Goal: Task Accomplishment & Management: Use online tool/utility

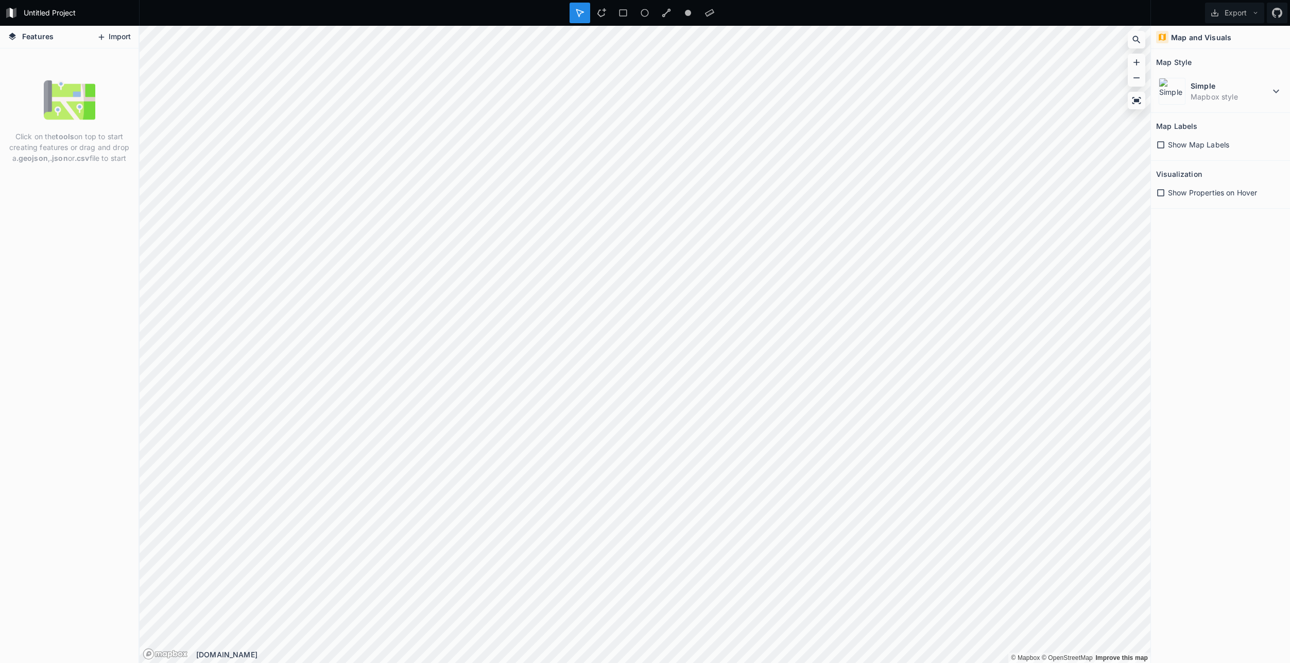
click at [106, 34] on button "Import" at bounding box center [114, 37] width 44 height 16
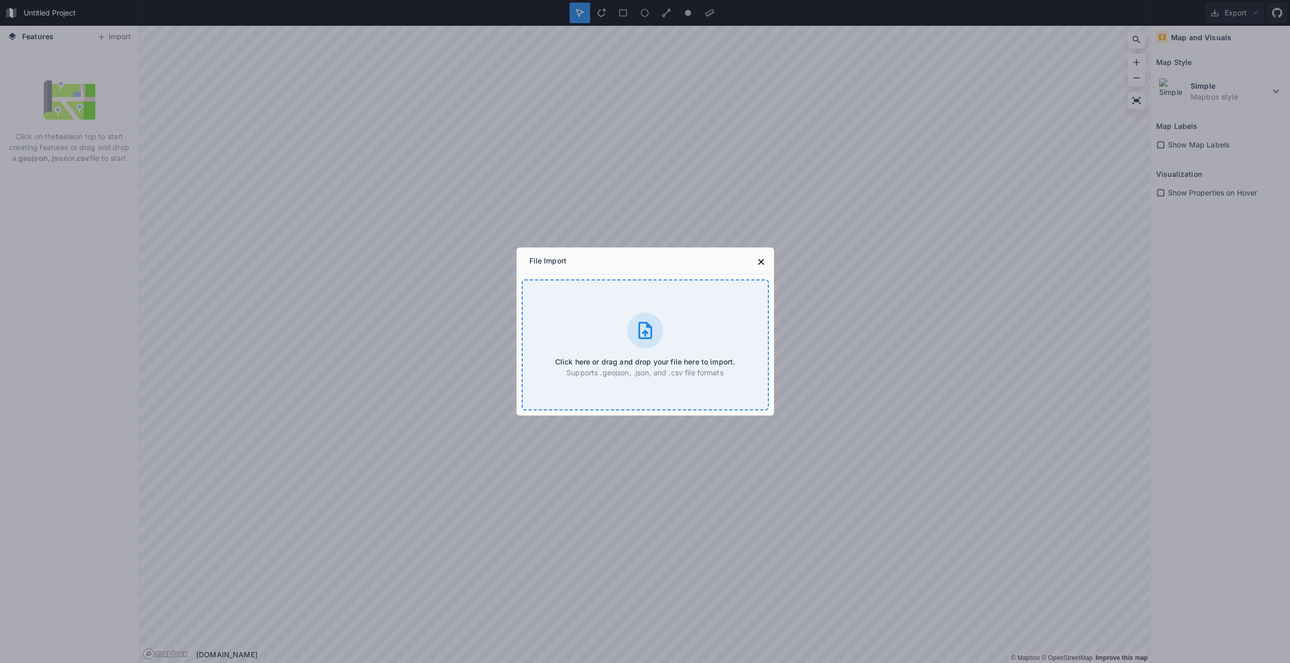
click at [629, 352] on div "Click here or drag and drop your file here to import. Supports .geojson, .json,…" at bounding box center [645, 344] width 247 height 131
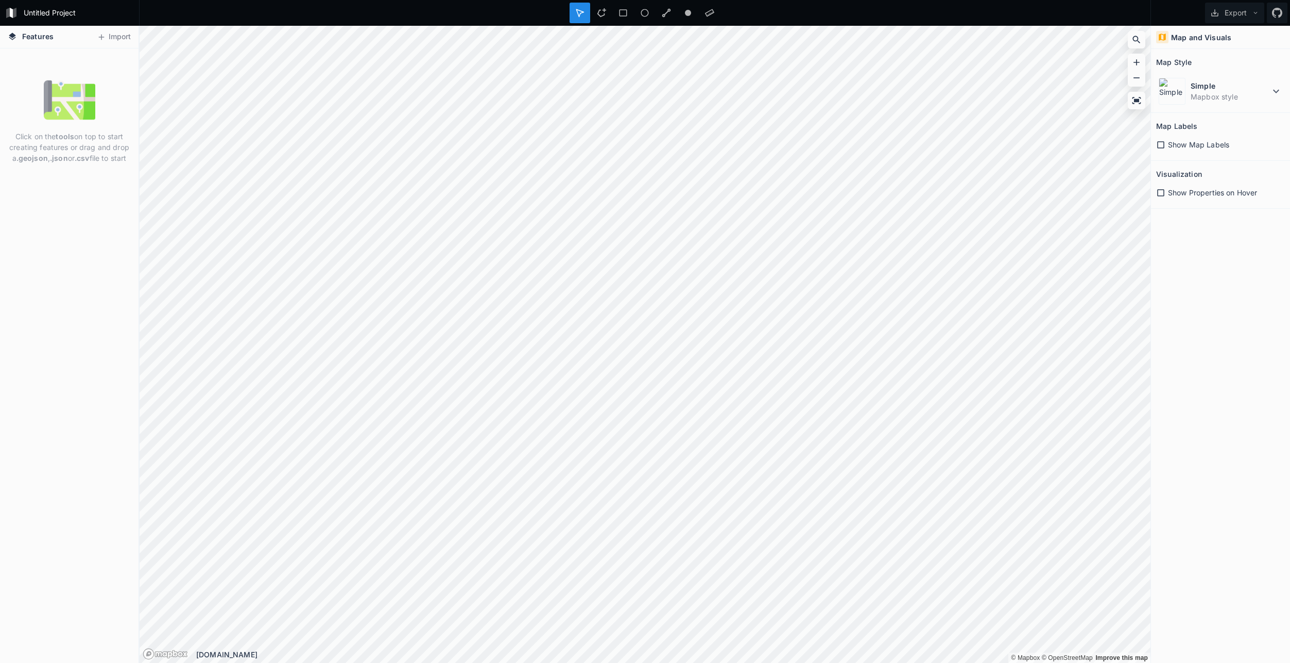
click at [91, 156] on p "Click on the tools on top to start creating features or drag and drop a .geojso…" at bounding box center [69, 147] width 123 height 32
click at [78, 123] on img at bounding box center [70, 100] width 52 height 52
drag, startPoint x: 81, startPoint y: 88, endPoint x: 81, endPoint y: 78, distance: 9.8
click at [81, 78] on img at bounding box center [70, 100] width 52 height 52
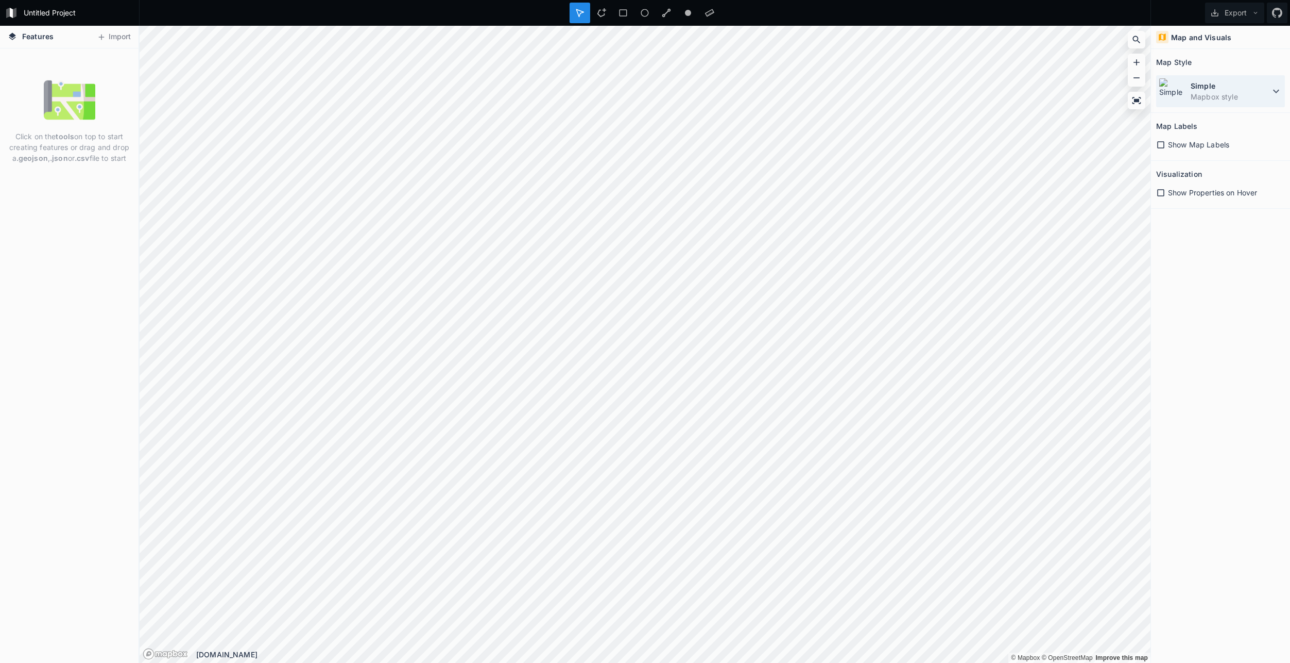
click at [1268, 90] on dt "Simple" at bounding box center [1230, 85] width 79 height 11
click at [105, 40] on icon at bounding box center [101, 36] width 9 height 9
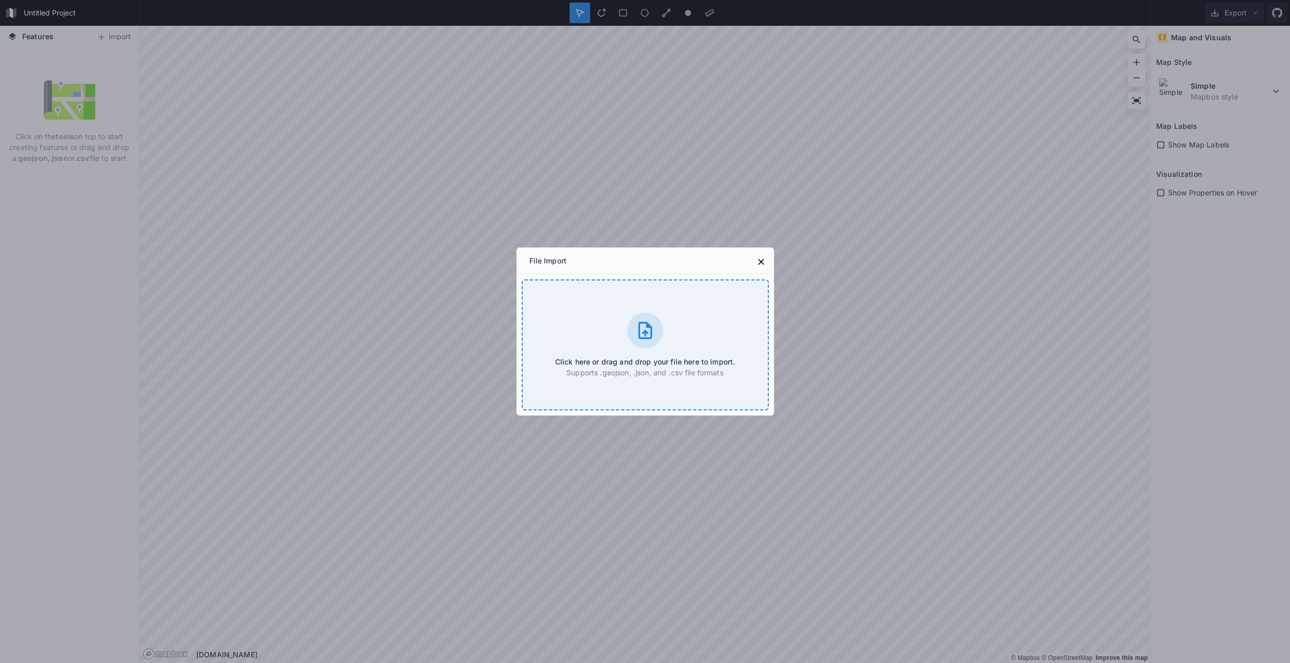
click at [612, 347] on div "Click here or drag and drop your file here to import. Supports .geojson, .json,…" at bounding box center [645, 344] width 247 height 131
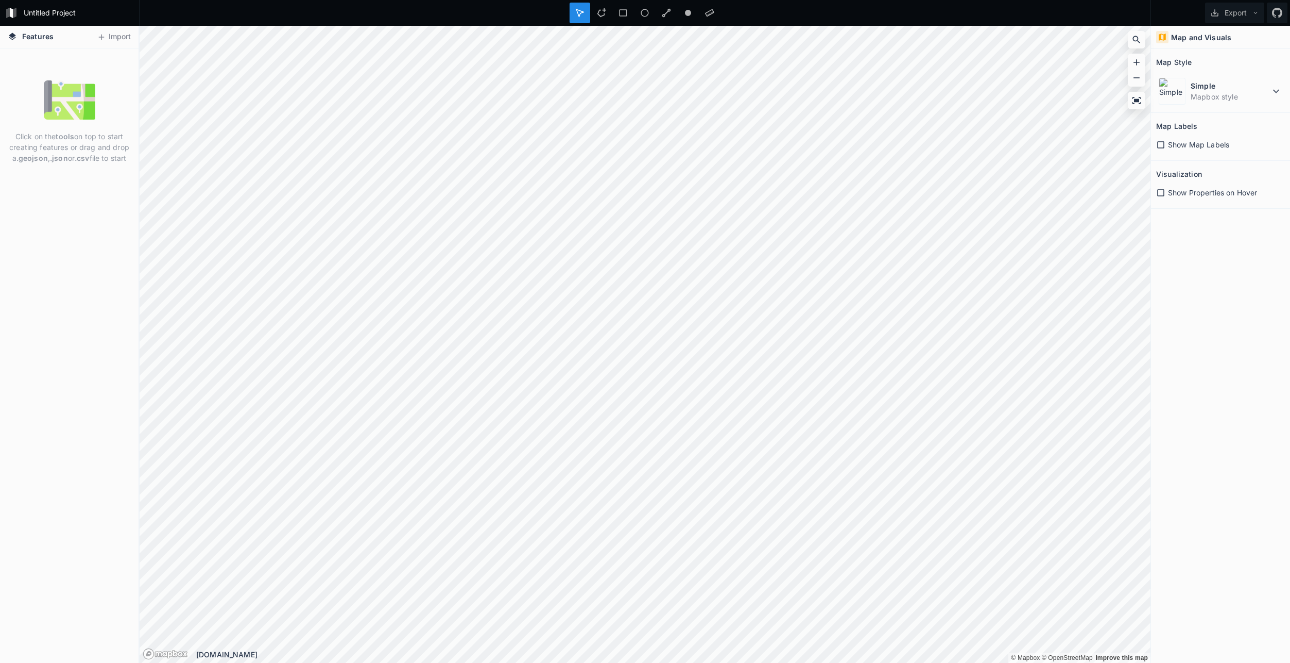
drag, startPoint x: 82, startPoint y: 150, endPoint x: 75, endPoint y: 113, distance: 37.8
click at [75, 113] on img at bounding box center [70, 100] width 52 height 52
click at [597, 12] on icon at bounding box center [601, 12] width 9 height 9
drag, startPoint x: 23, startPoint y: 13, endPoint x: 50, endPoint y: 22, distance: 29.3
